Goal: Task Accomplishment & Management: Manage account settings

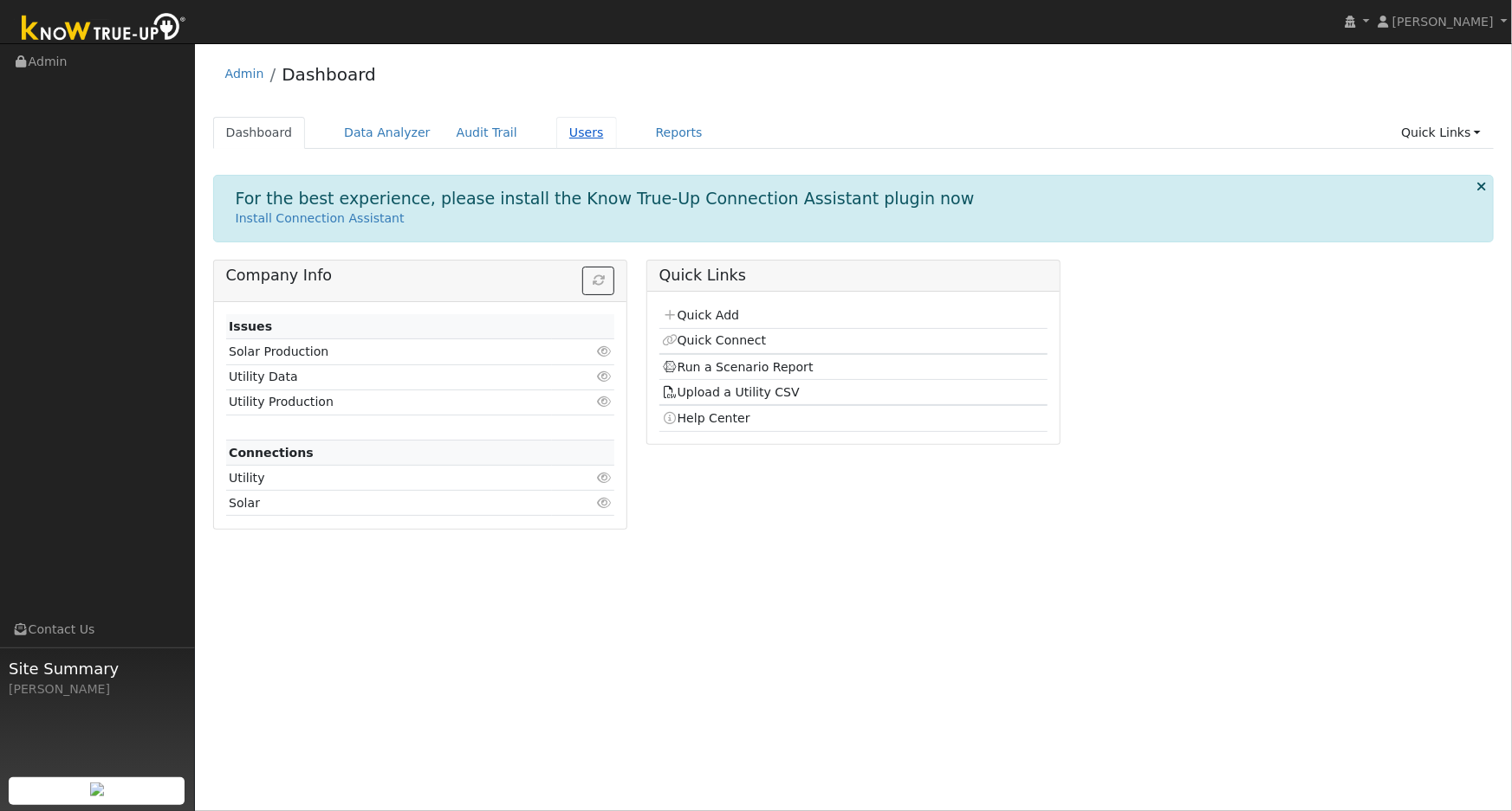
click at [556, 132] on link "Users" at bounding box center [586, 133] width 61 height 32
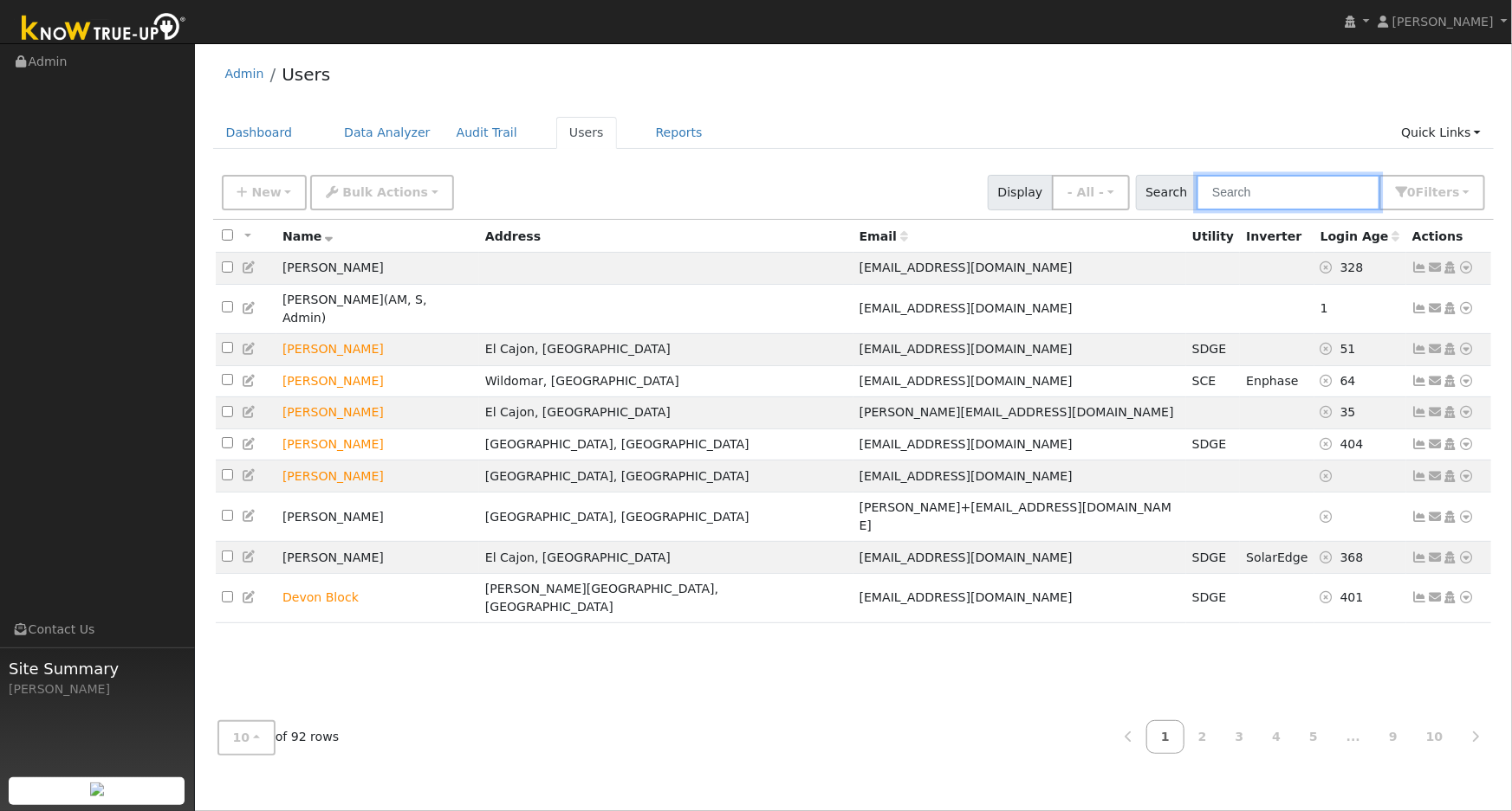
click at [1286, 179] on input "text" at bounding box center [1288, 192] width 184 height 36
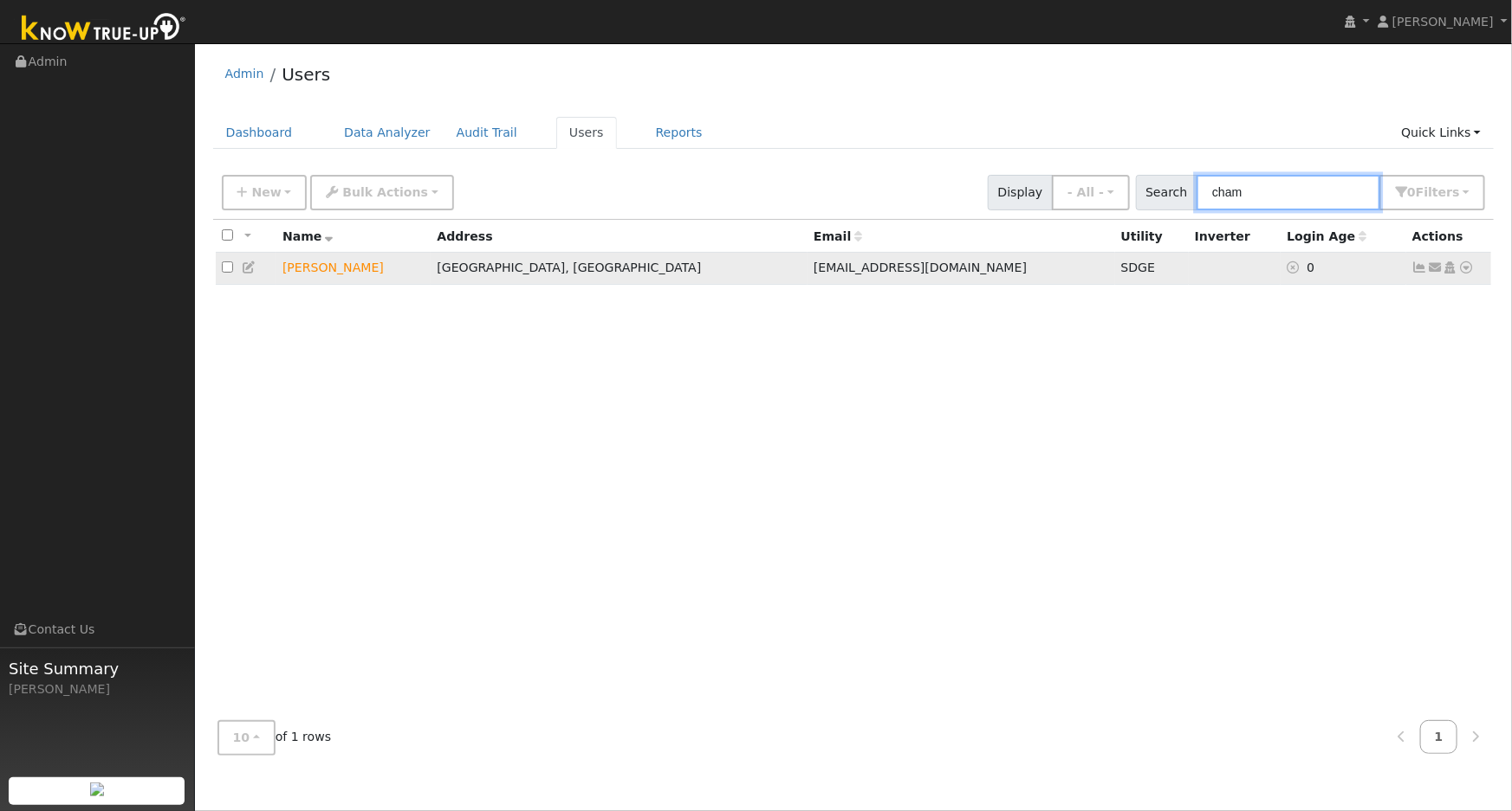
type input "cham"
click at [1421, 271] on icon at bounding box center [1420, 268] width 16 height 12
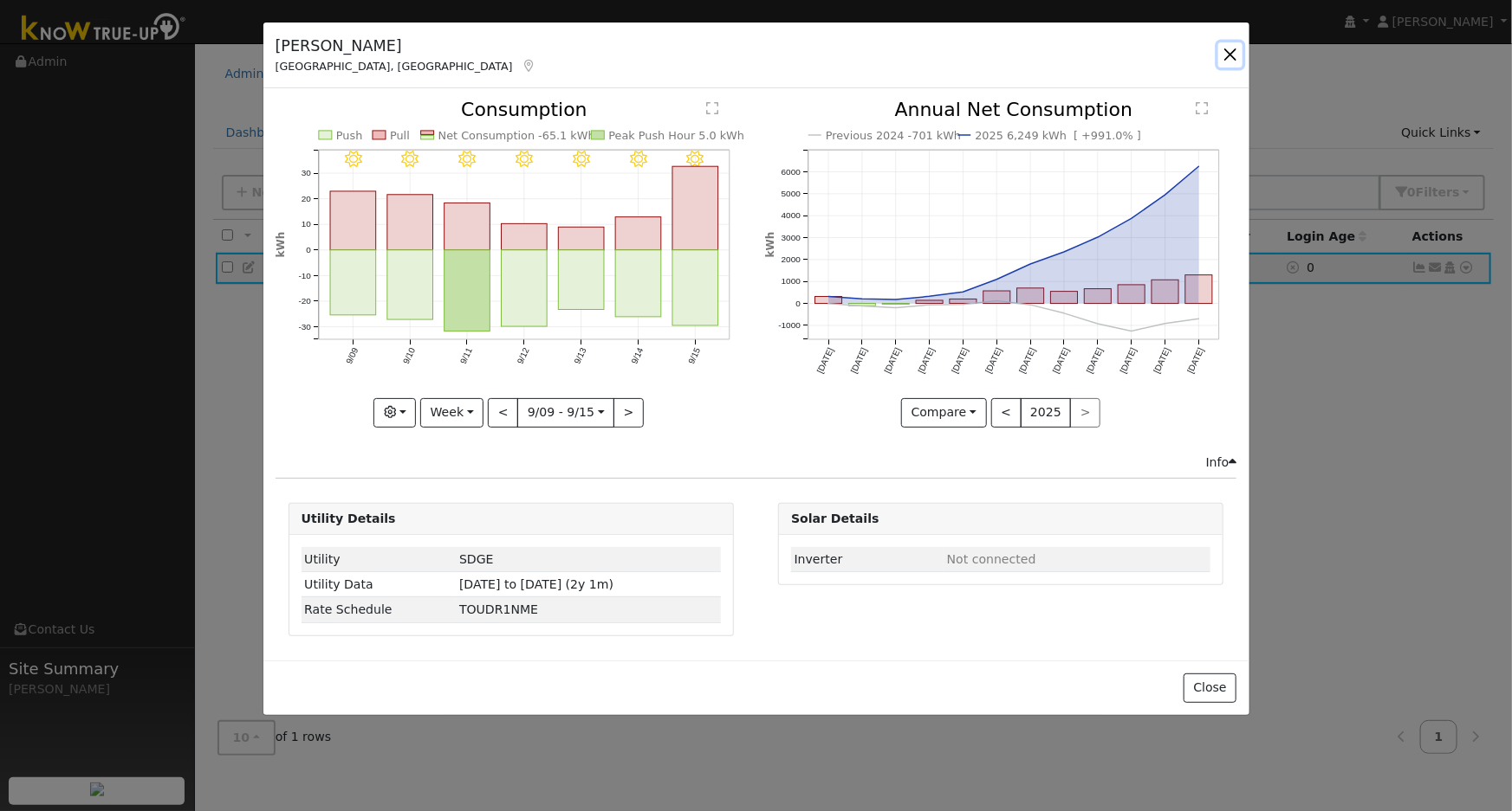
click at [1235, 52] on button "button" at bounding box center [1230, 54] width 24 height 24
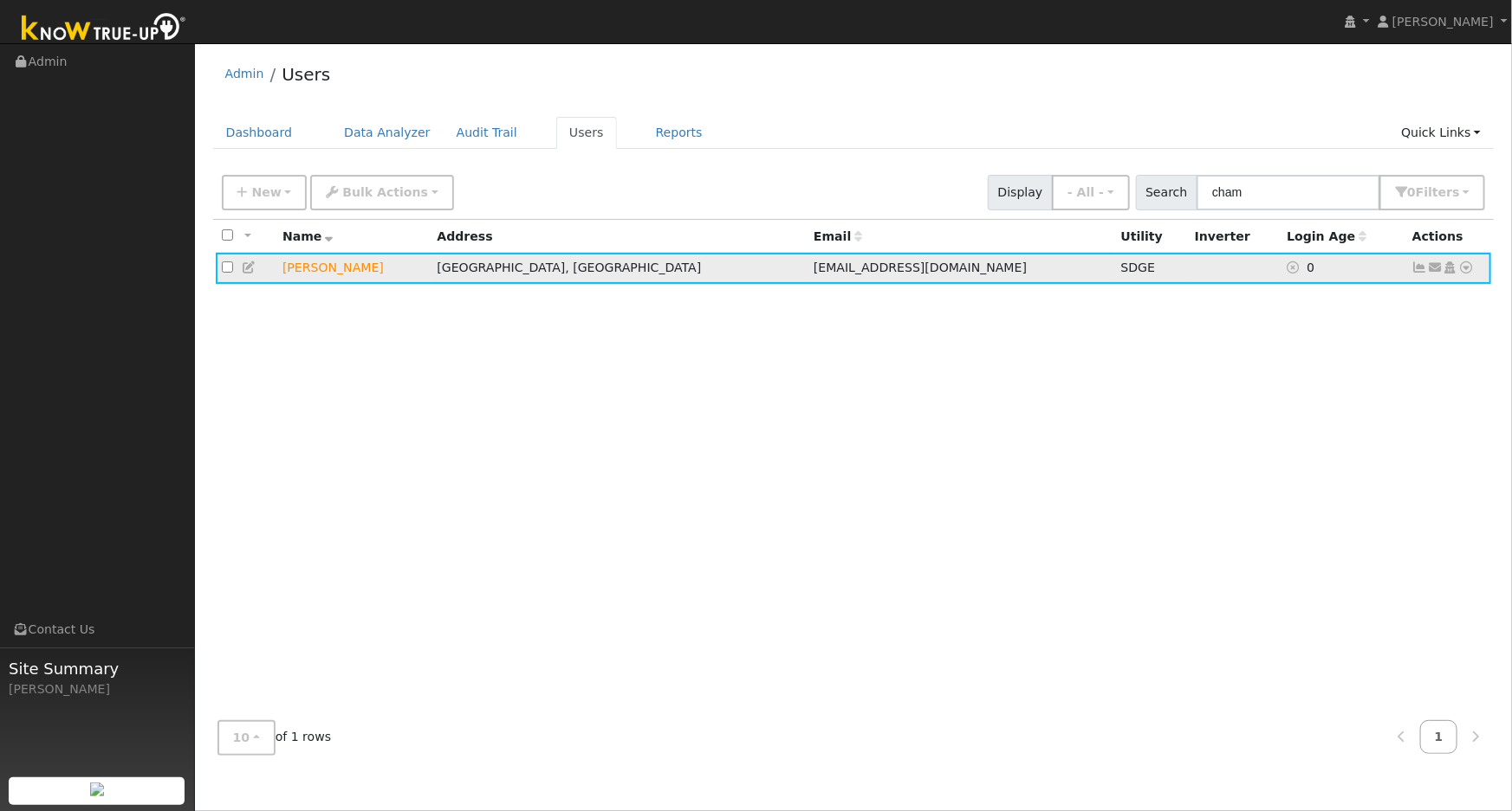
click at [1417, 274] on link at bounding box center [1420, 268] width 16 height 14
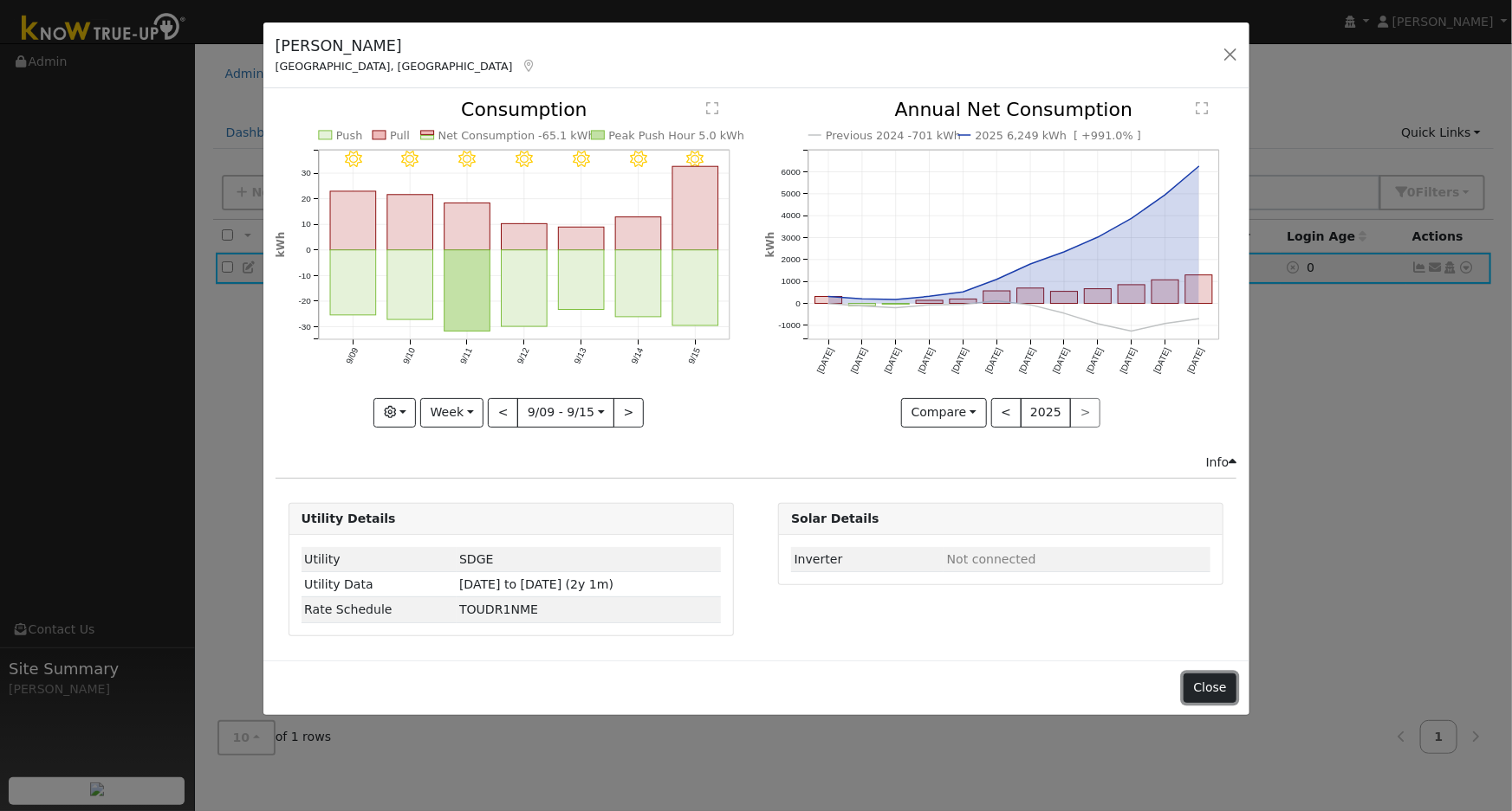
click at [1220, 682] on button "Close" at bounding box center [1210, 688] width 53 height 29
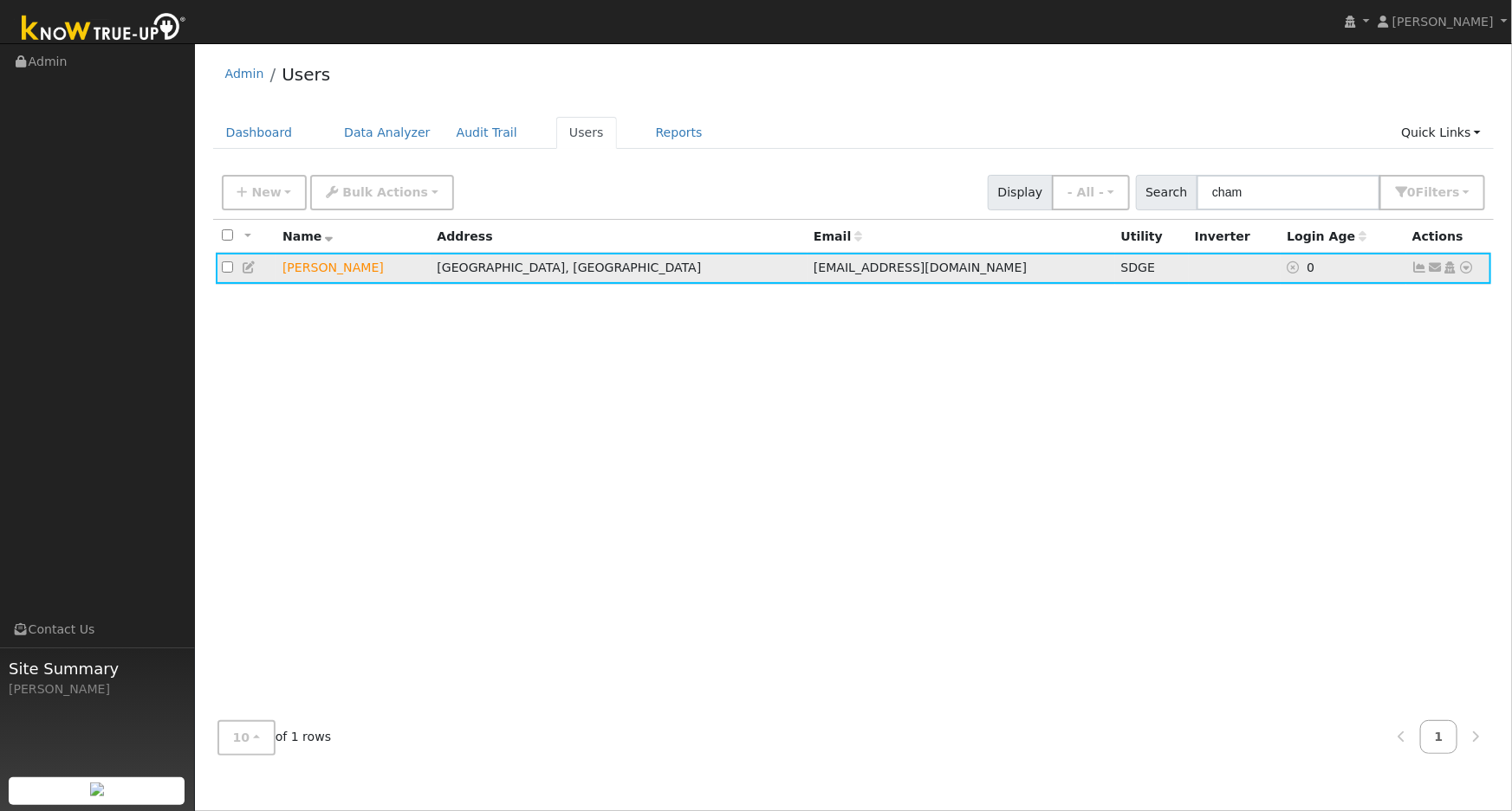
click at [1453, 268] on icon at bounding box center [1450, 268] width 16 height 12
